Goal: Information Seeking & Learning: Learn about a topic

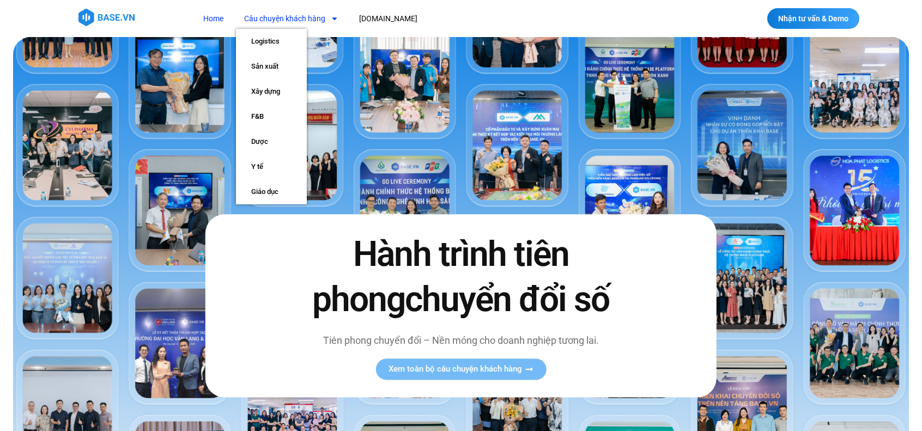
click at [295, 16] on link "Câu chuyện khách hàng" at bounding box center [291, 19] width 111 height 20
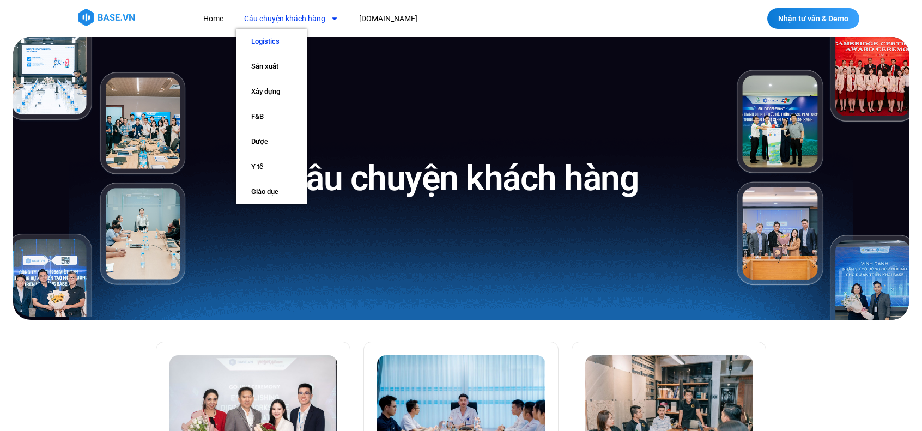
click at [271, 38] on link "Logistics" at bounding box center [271, 41] width 71 height 25
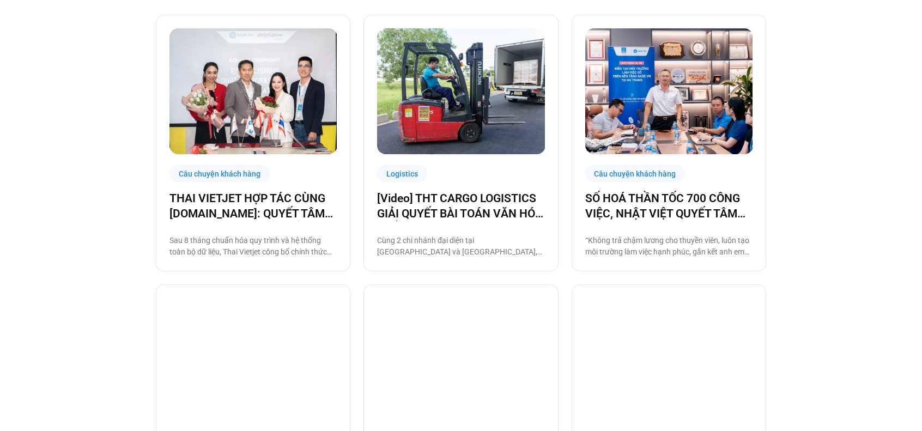
scroll to position [490, 0]
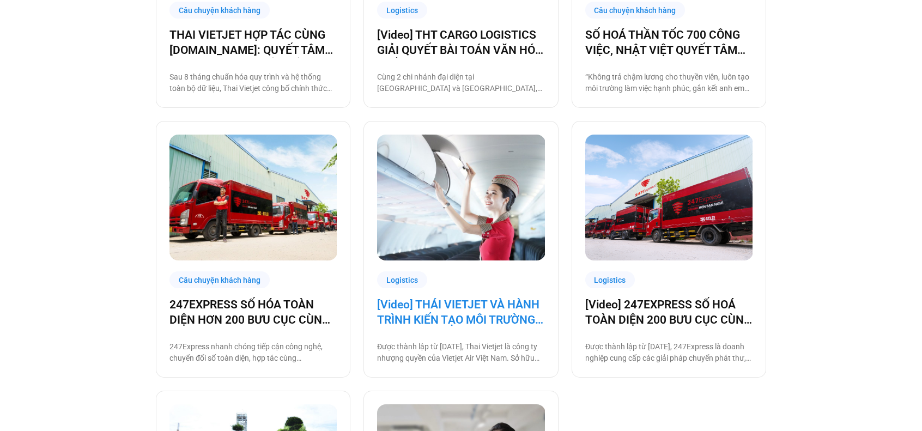
click at [471, 308] on link "[Video] THÁI VIETJET VÀ HÀNH TRÌNH KIẾN TẠO MÔI TRƯỜNG LÀM VIỆC SỐ CÙNG [DOMAIN…" at bounding box center [460, 312] width 167 height 31
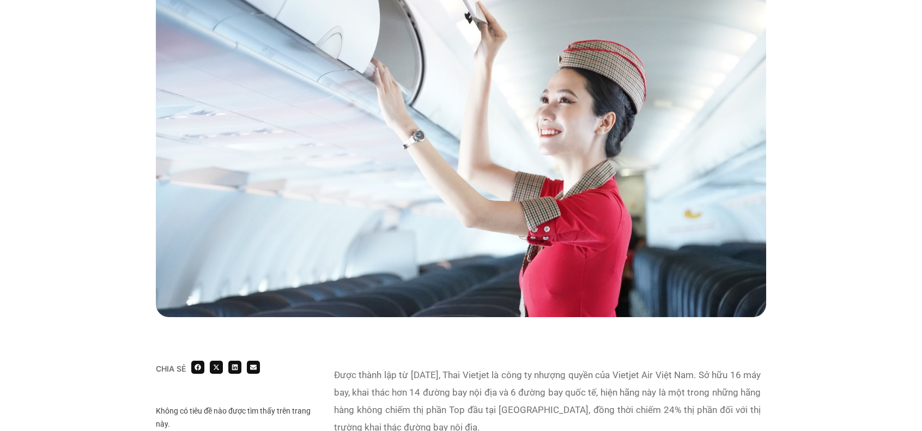
scroll to position [109, 0]
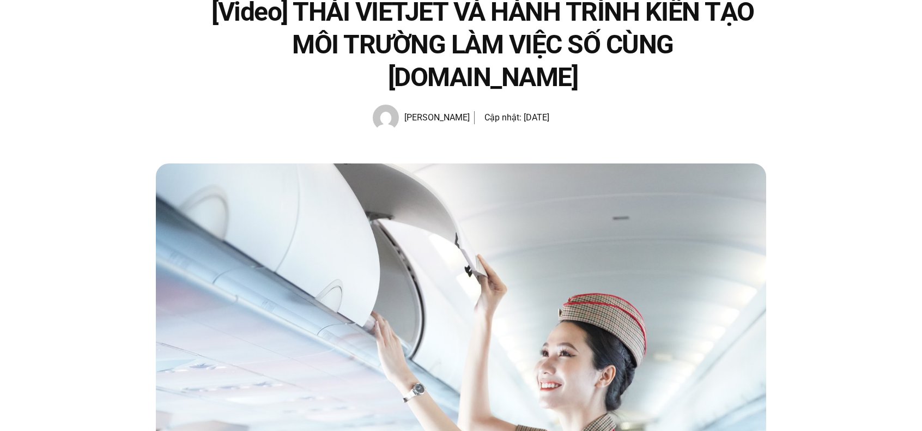
click at [421, 110] on span "Hạnh Hoàng" at bounding box center [434, 117] width 71 height 15
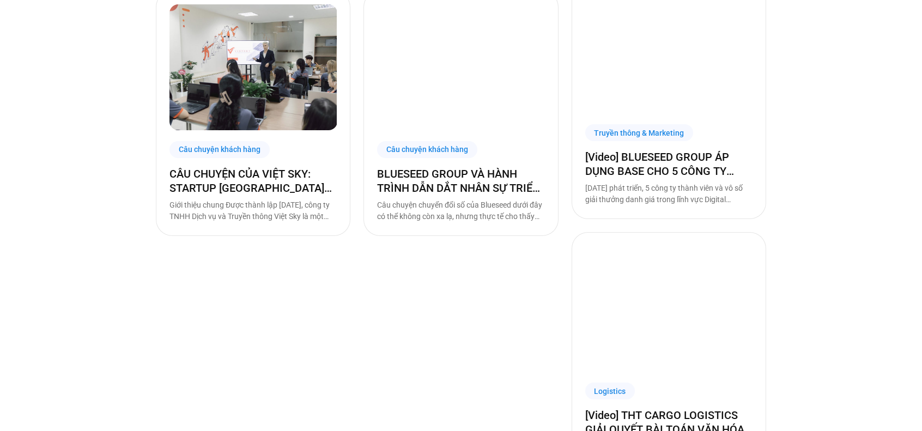
scroll to position [872, 0]
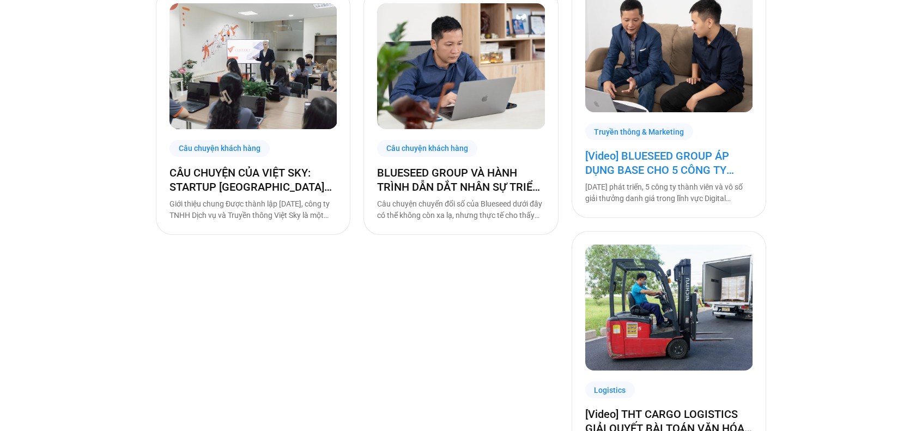
click at [651, 157] on link "[Video] BLUESEED GROUP ÁP DỤNG BASE CHO 5 CÔNG TY THÀNH VIÊN, HƯỚNG TỚI DOANH N…" at bounding box center [668, 163] width 167 height 28
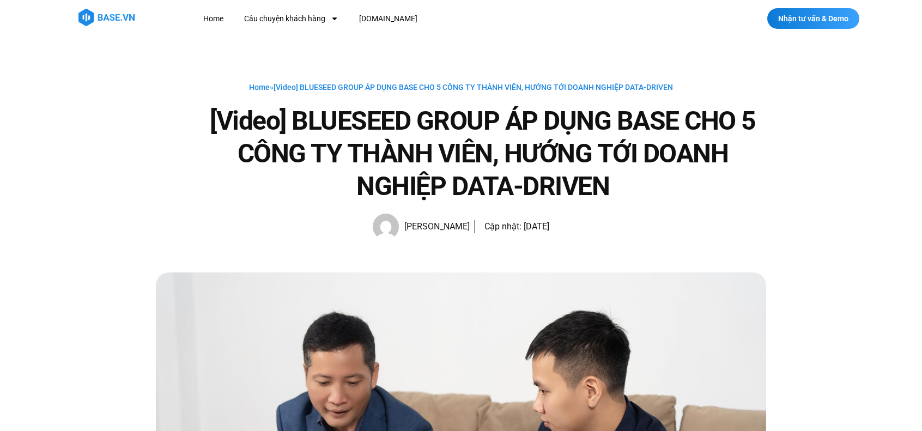
click at [415, 229] on span "[PERSON_NAME]" at bounding box center [434, 226] width 71 height 15
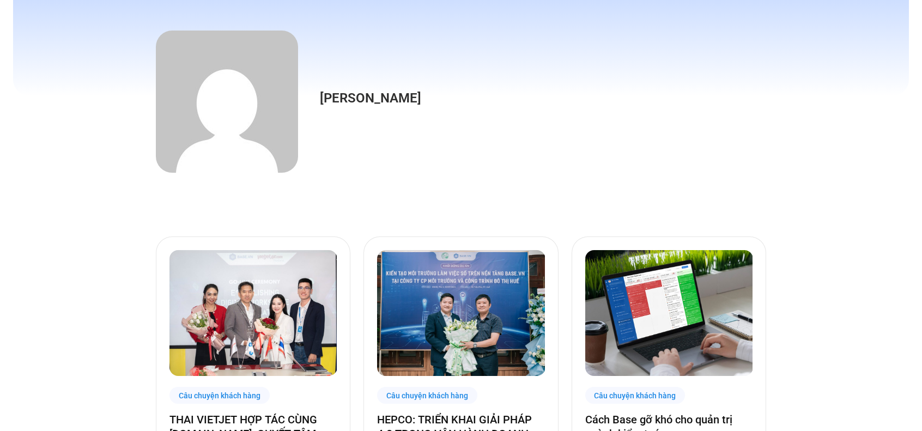
scroll to position [218, 0]
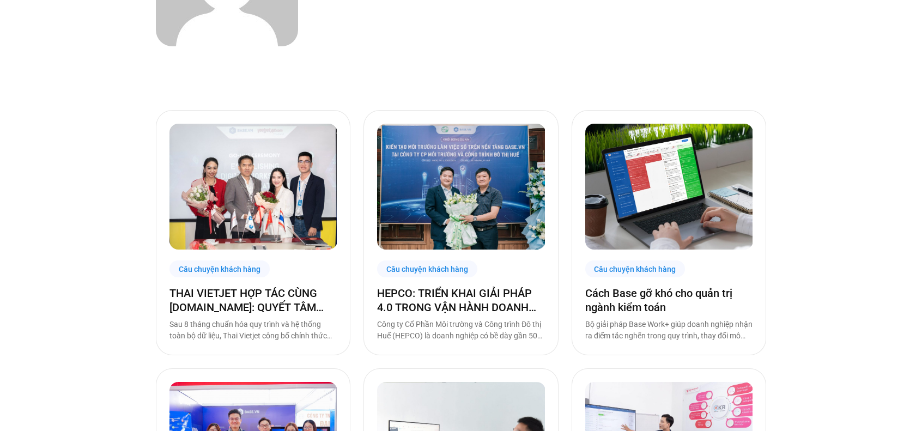
click at [241, 194] on img at bounding box center [253, 187] width 168 height 126
